Goal: Navigation & Orientation: Find specific page/section

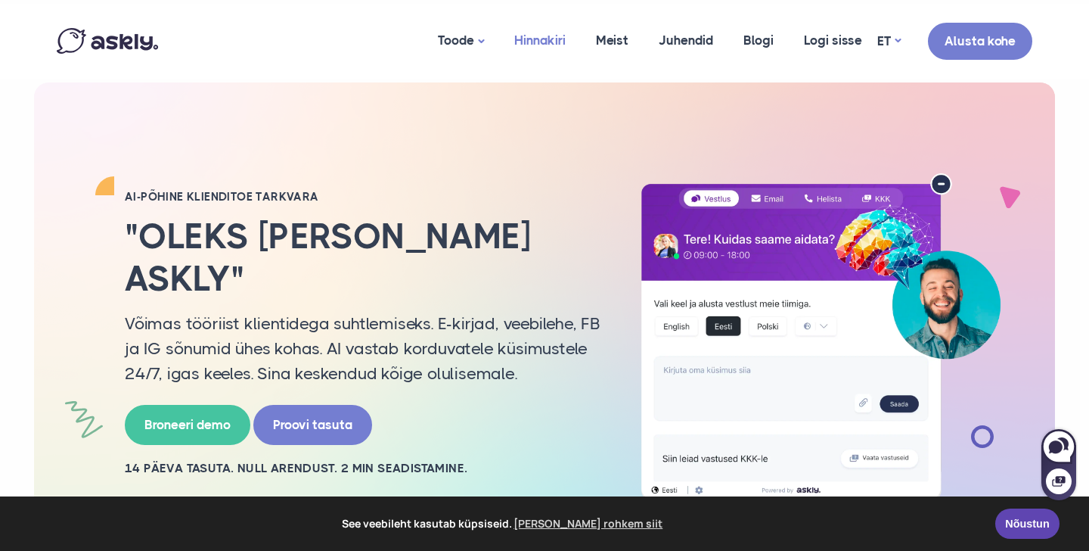
click at [542, 42] on link "Hinnakiri" at bounding box center [540, 40] width 82 height 73
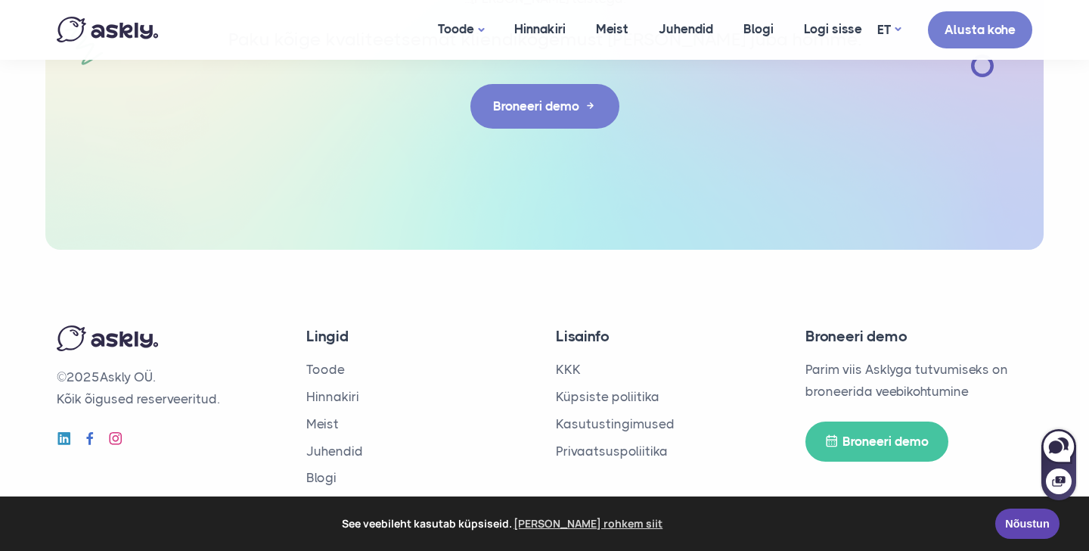
scroll to position [2625, 0]
click at [316, 417] on link "Meist" at bounding box center [322, 424] width 33 height 15
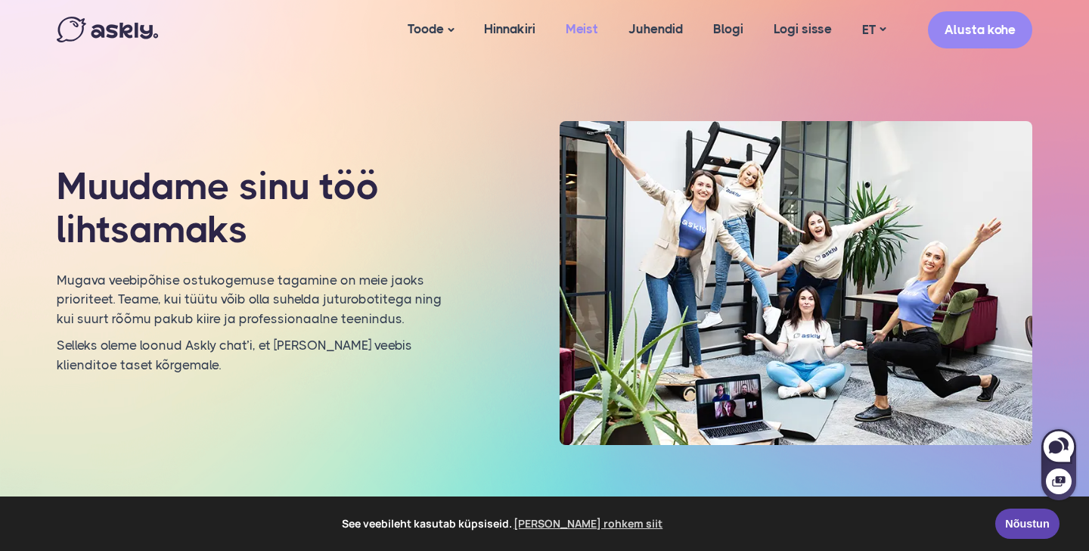
click at [579, 26] on link "Meist" at bounding box center [582, 29] width 63 height 58
click at [520, 29] on link "Hinnakiri" at bounding box center [510, 29] width 82 height 58
